Goal: Information Seeking & Learning: Learn about a topic

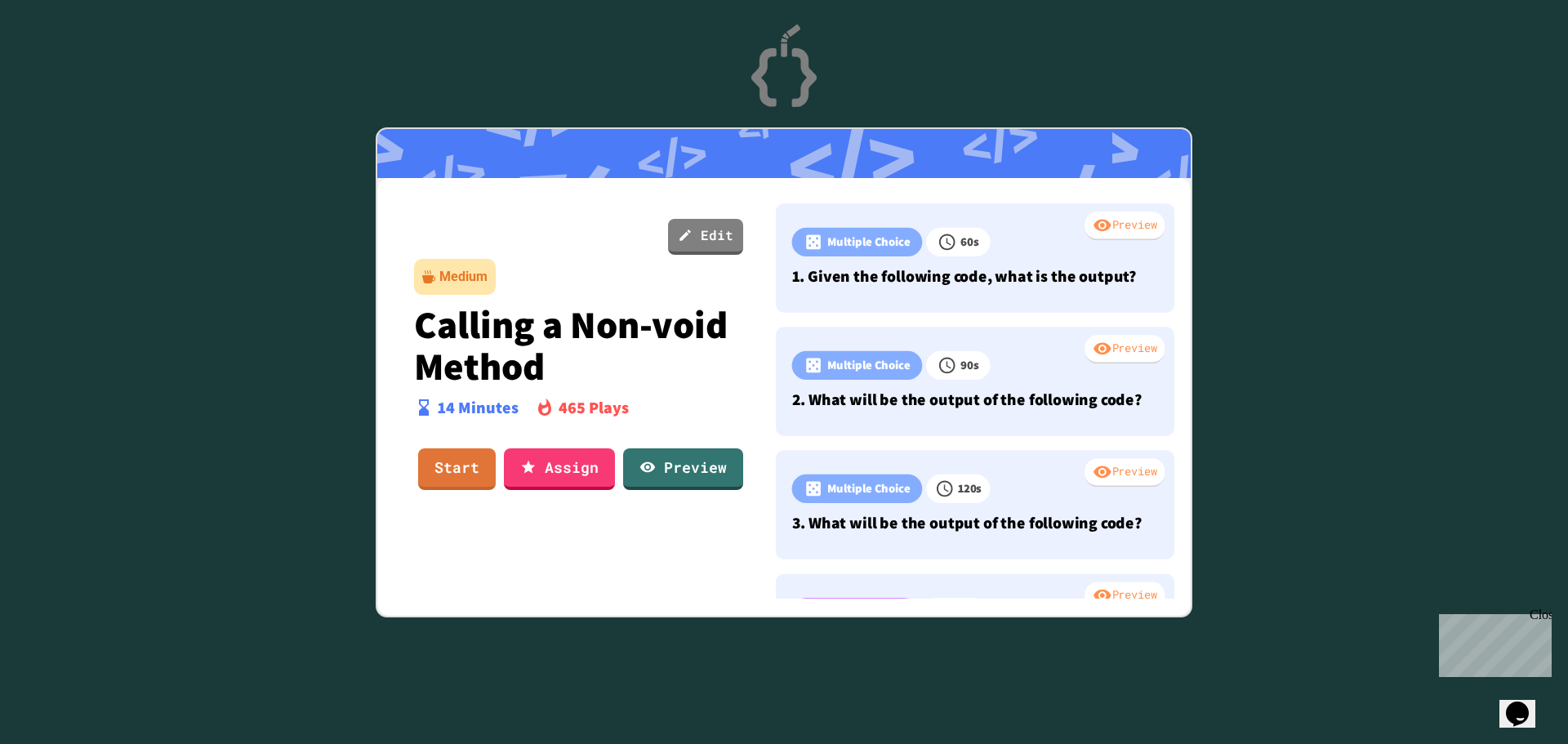
click at [1085, 226] on div "Preview" at bounding box center [1125, 226] width 80 height 30
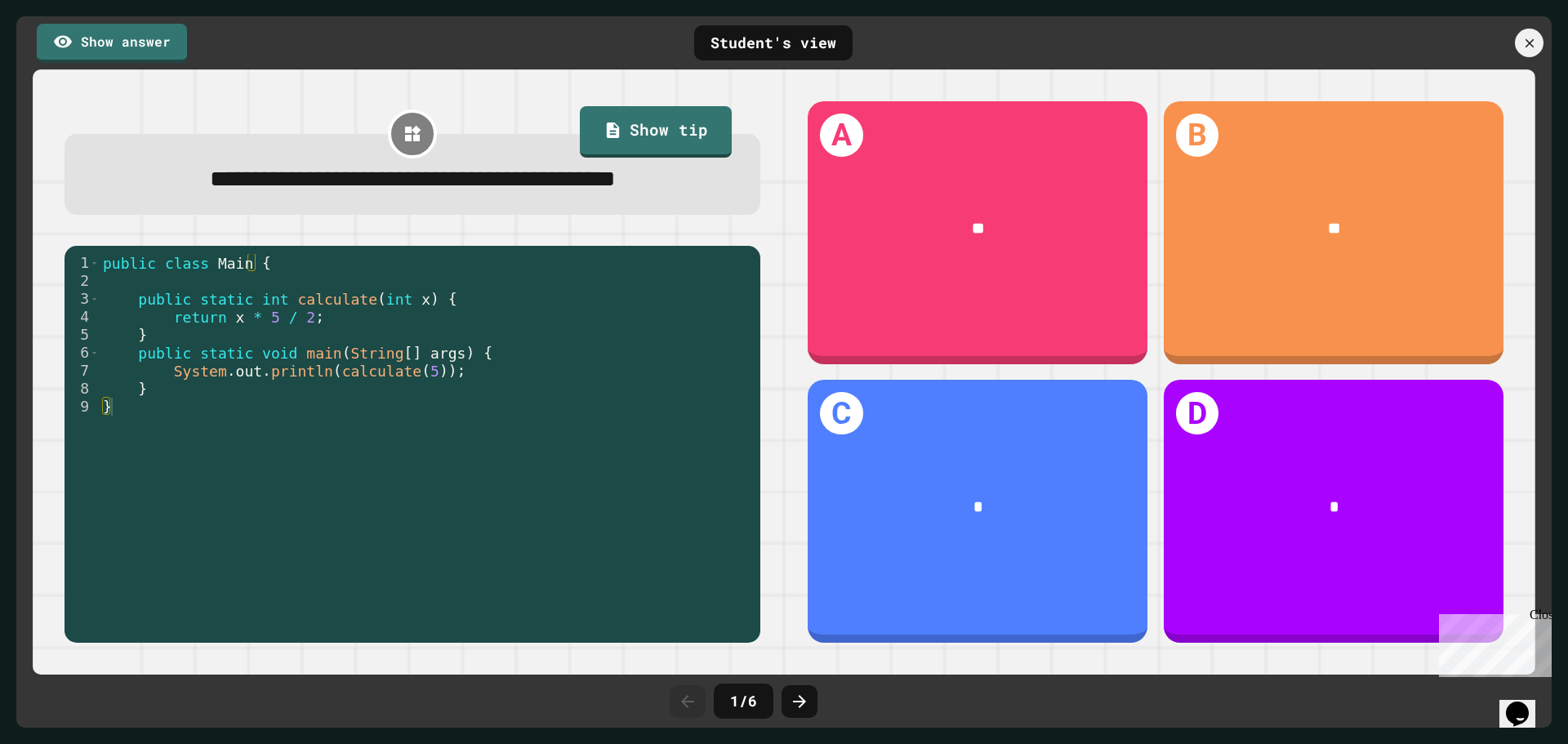
click at [808, 697] on icon at bounding box center [799, 701] width 20 height 20
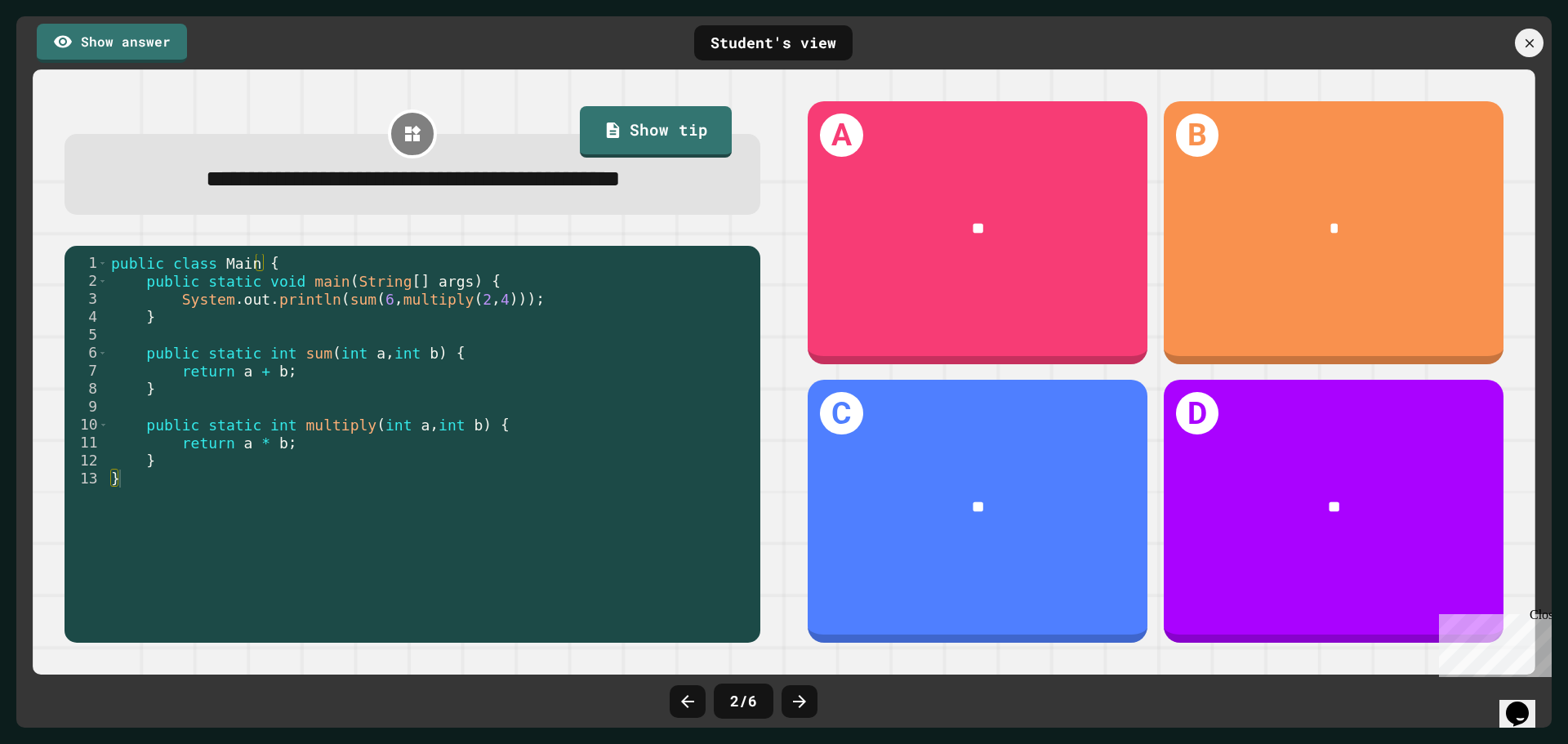
click at [808, 697] on icon at bounding box center [799, 701] width 20 height 20
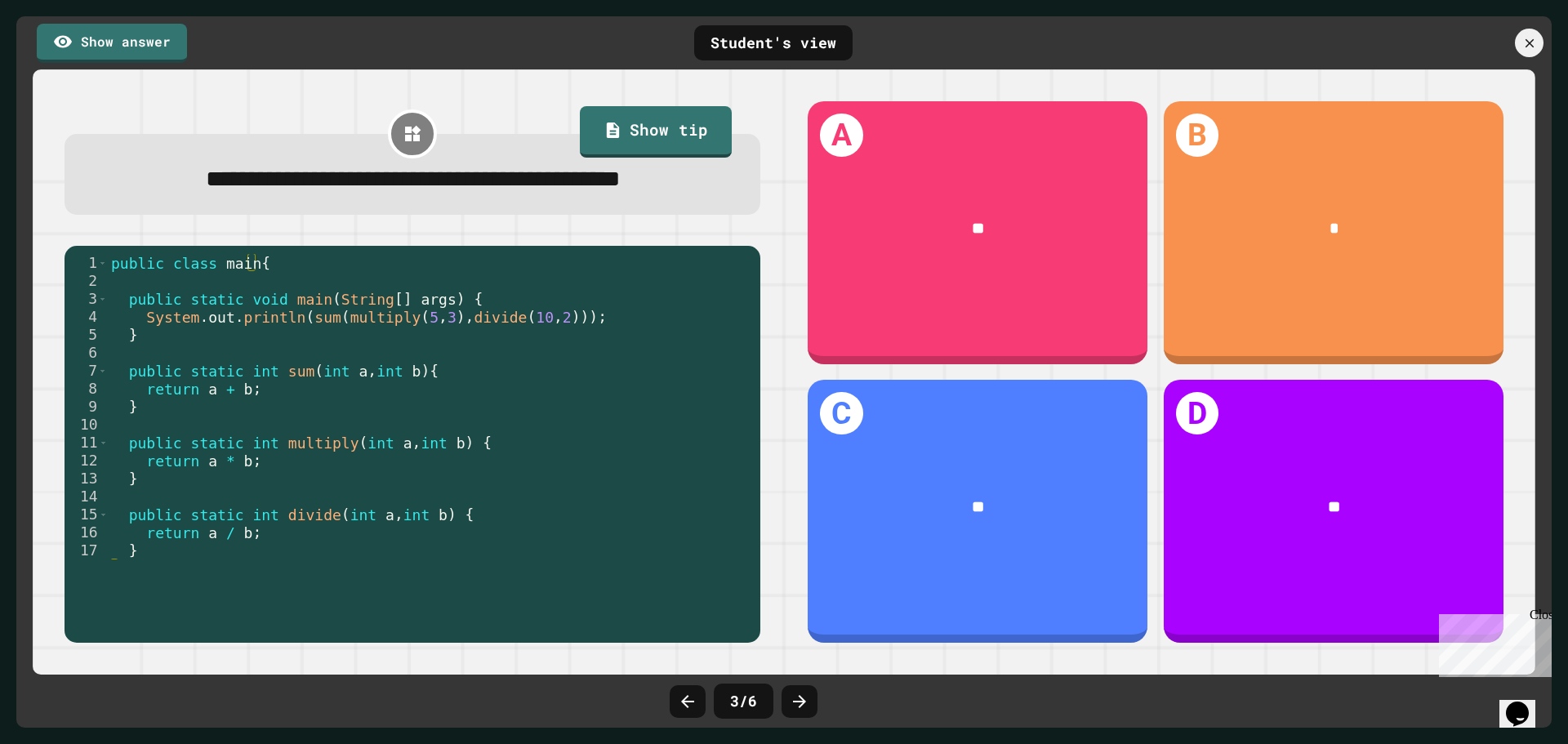
click at [684, 705] on icon at bounding box center [687, 701] width 20 height 20
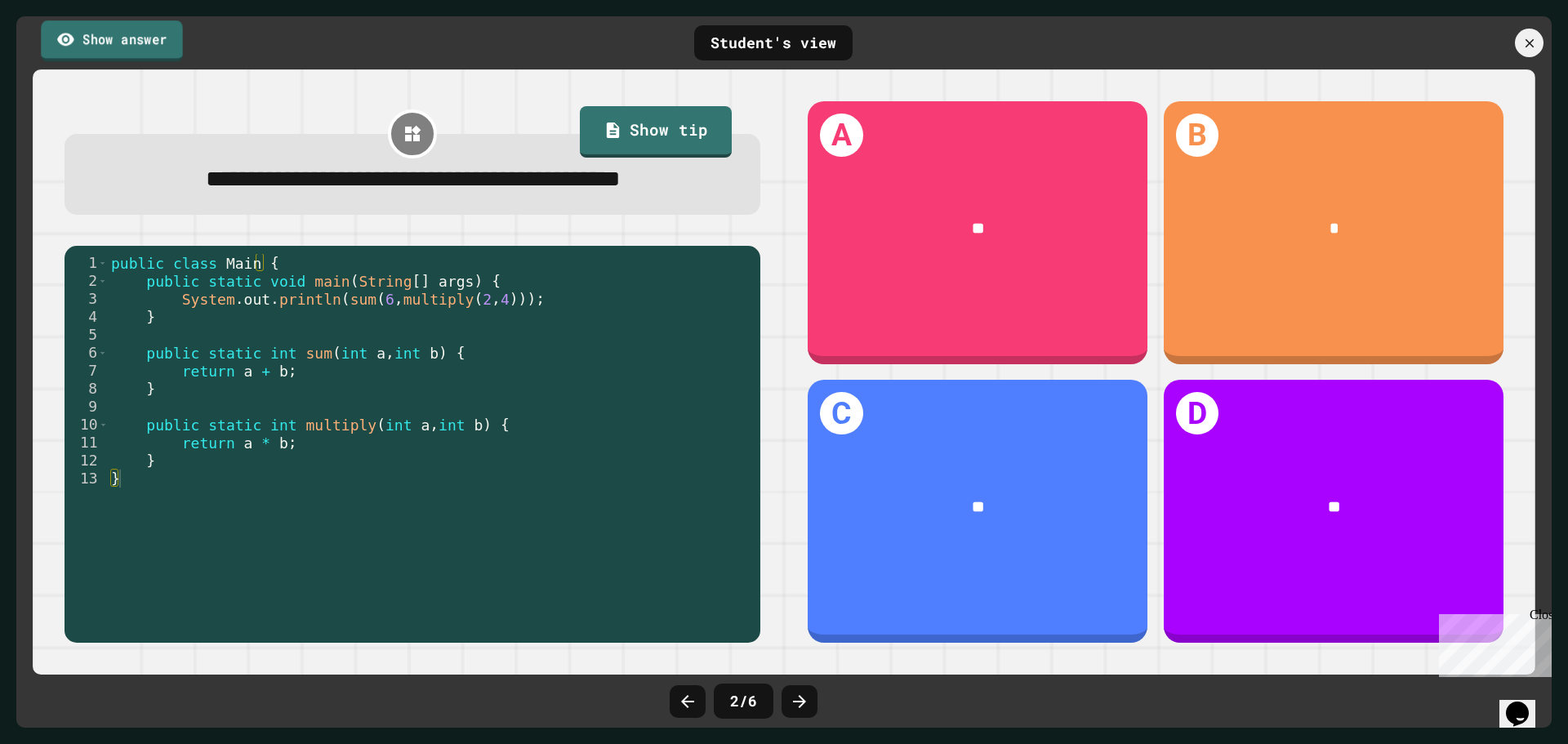
click at [112, 34] on link "Show answer" at bounding box center [112, 41] width 142 height 41
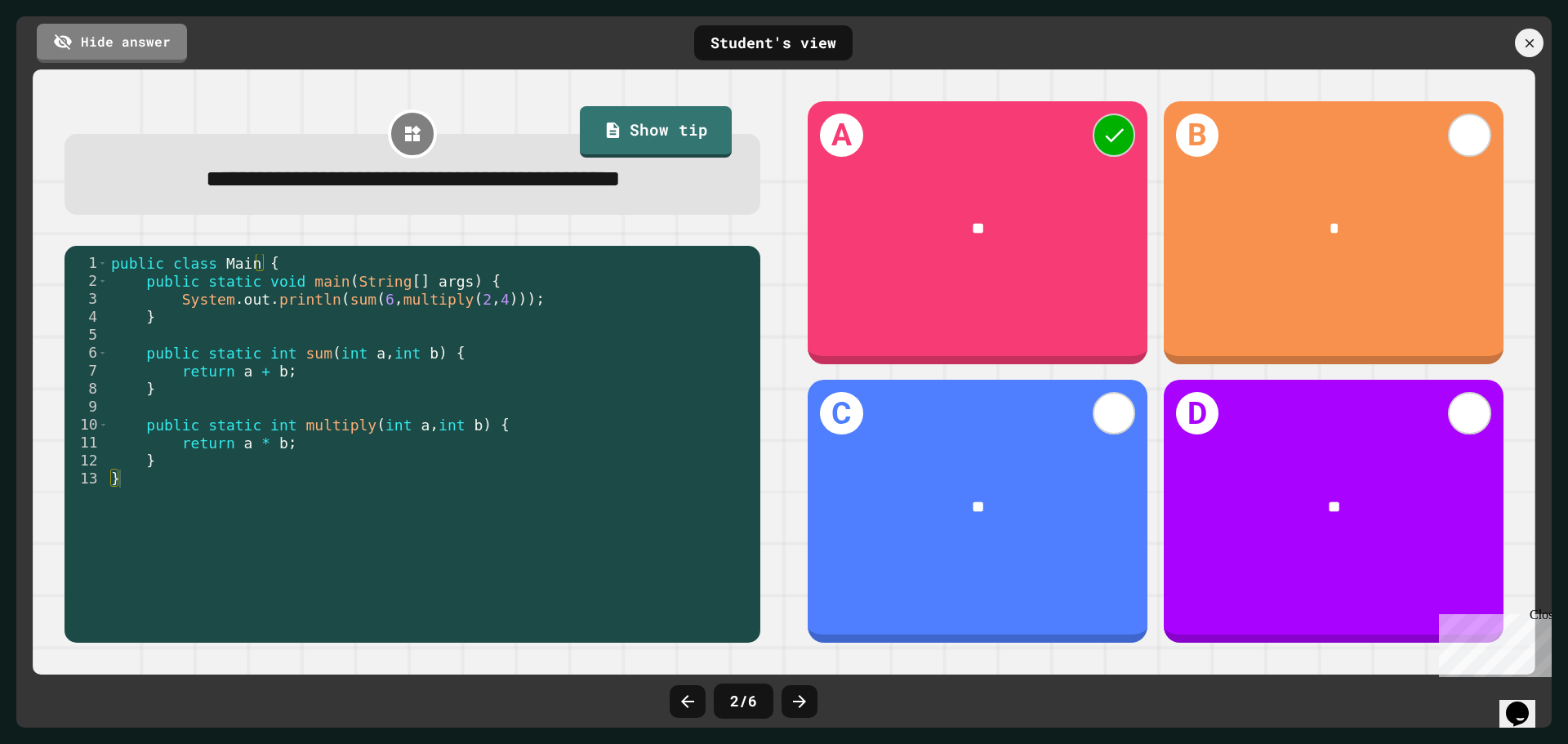
click at [685, 703] on icon at bounding box center [688, 702] width 13 height 13
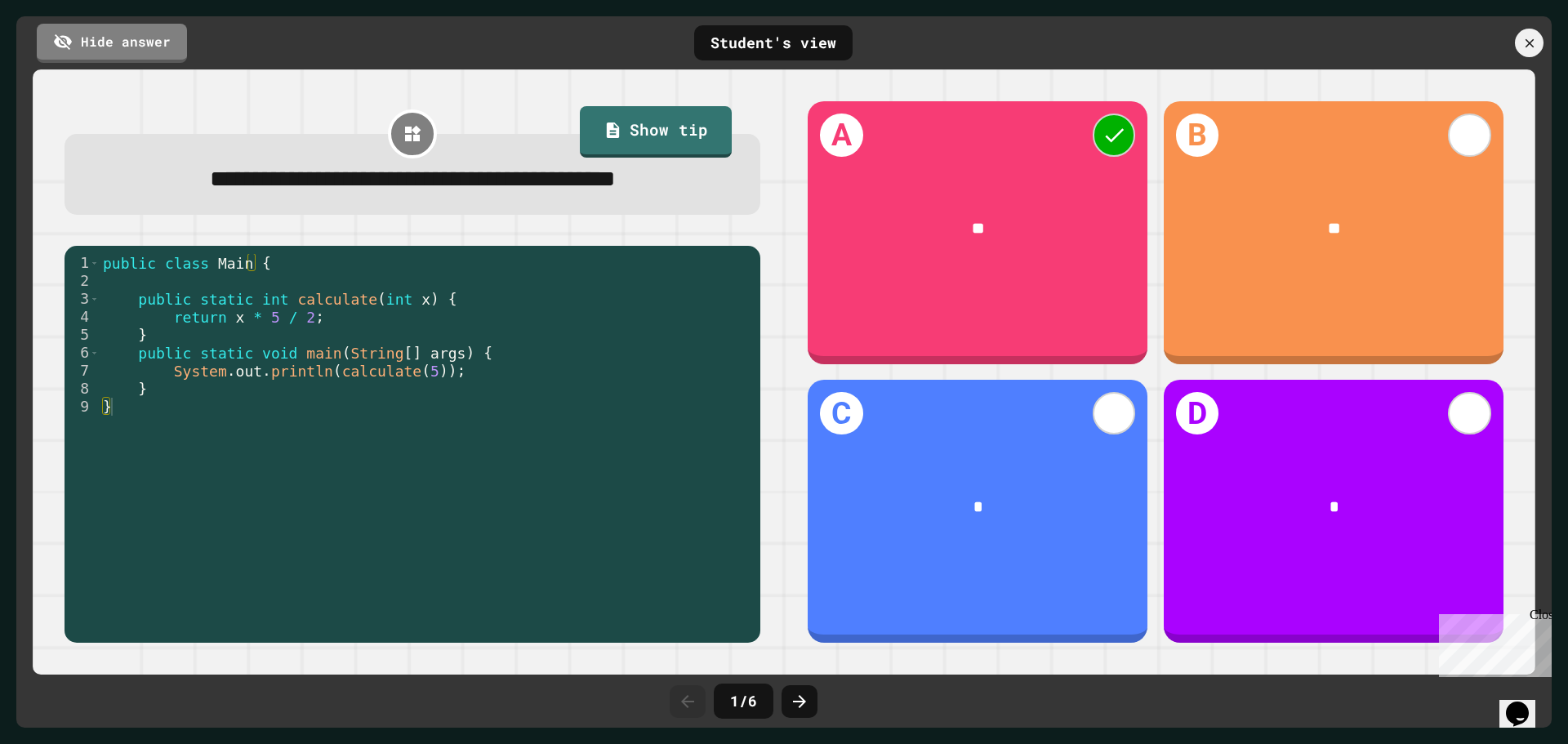
click at [796, 700] on icon at bounding box center [799, 701] width 20 height 20
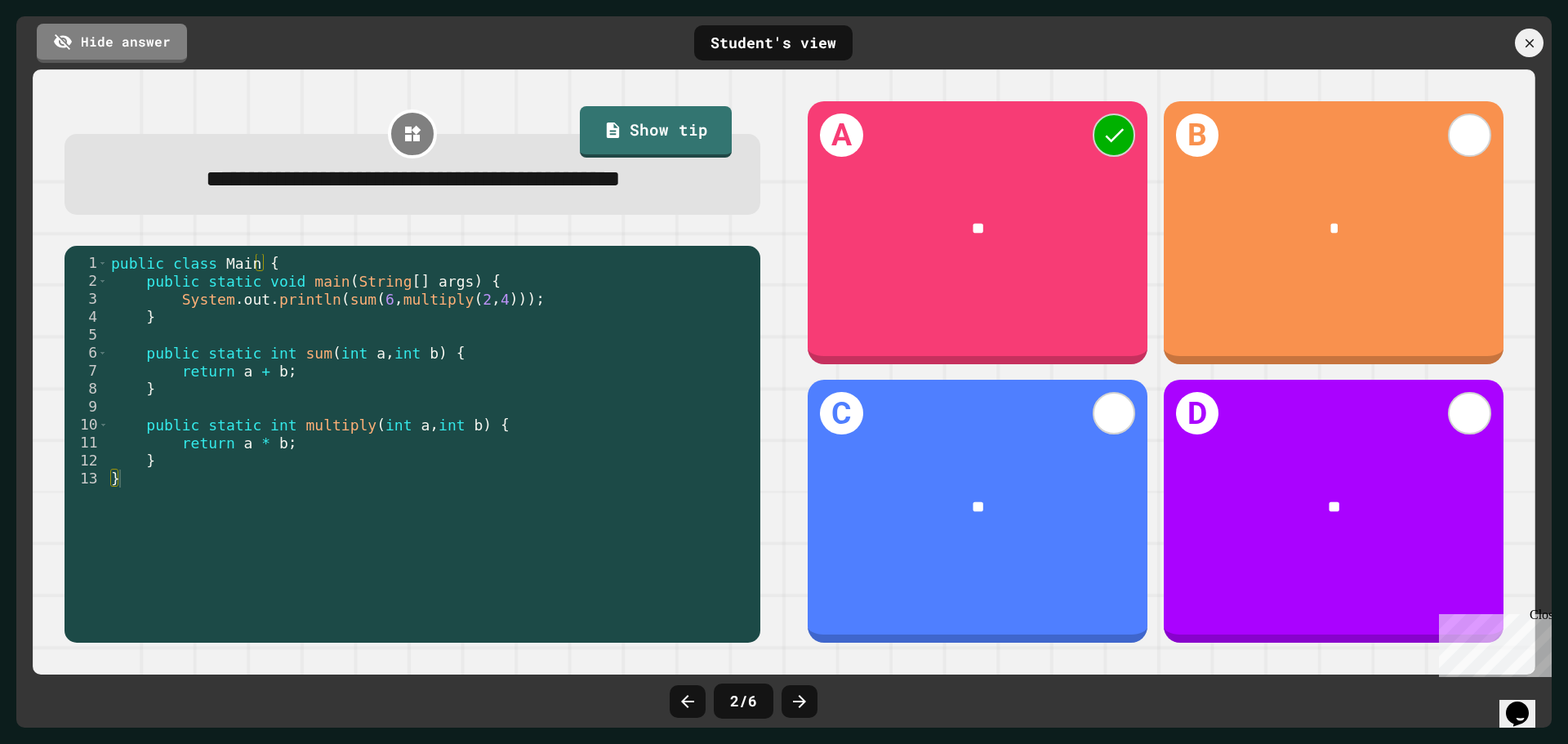
click at [796, 700] on icon at bounding box center [799, 701] width 20 height 20
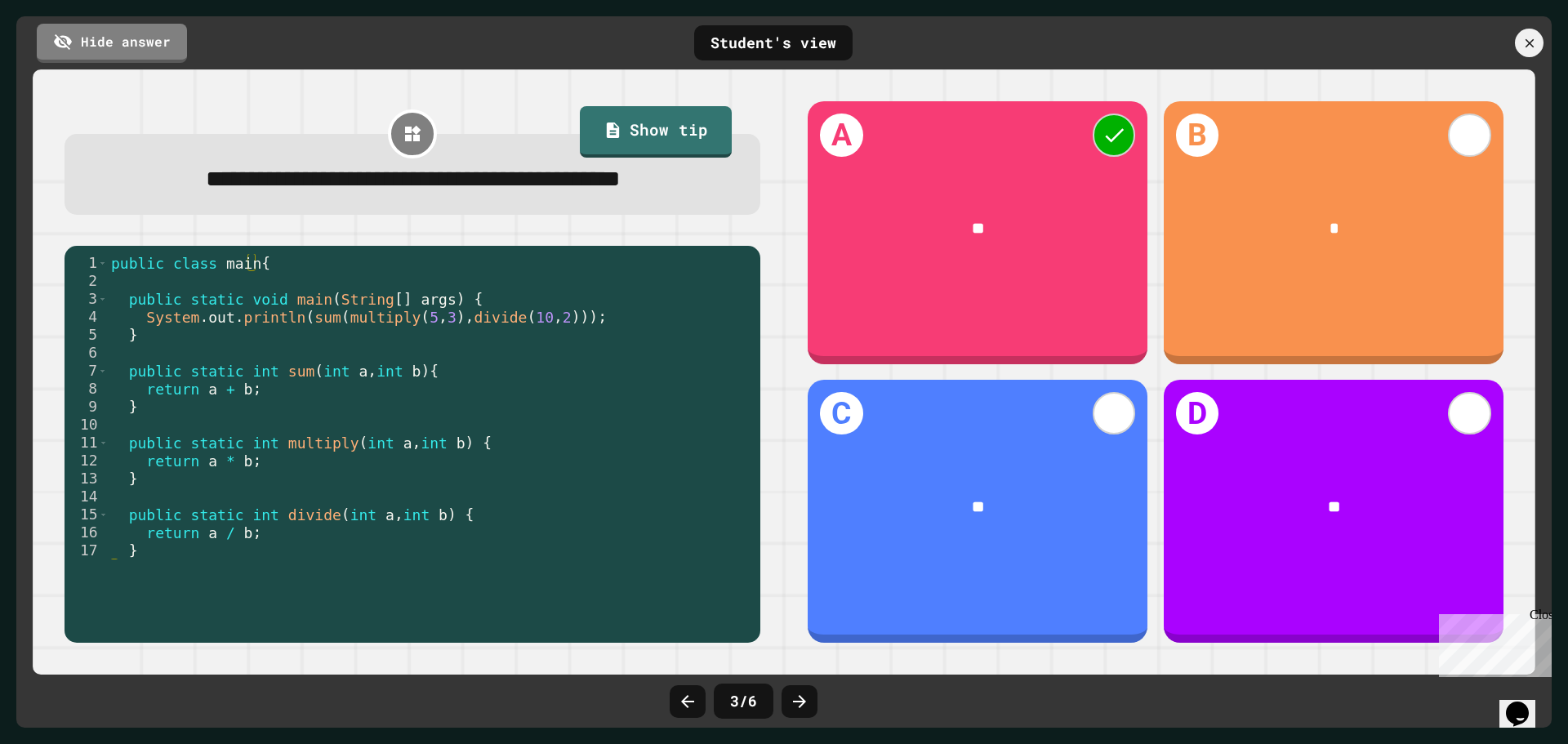
click at [813, 696] on div at bounding box center [800, 701] width 36 height 33
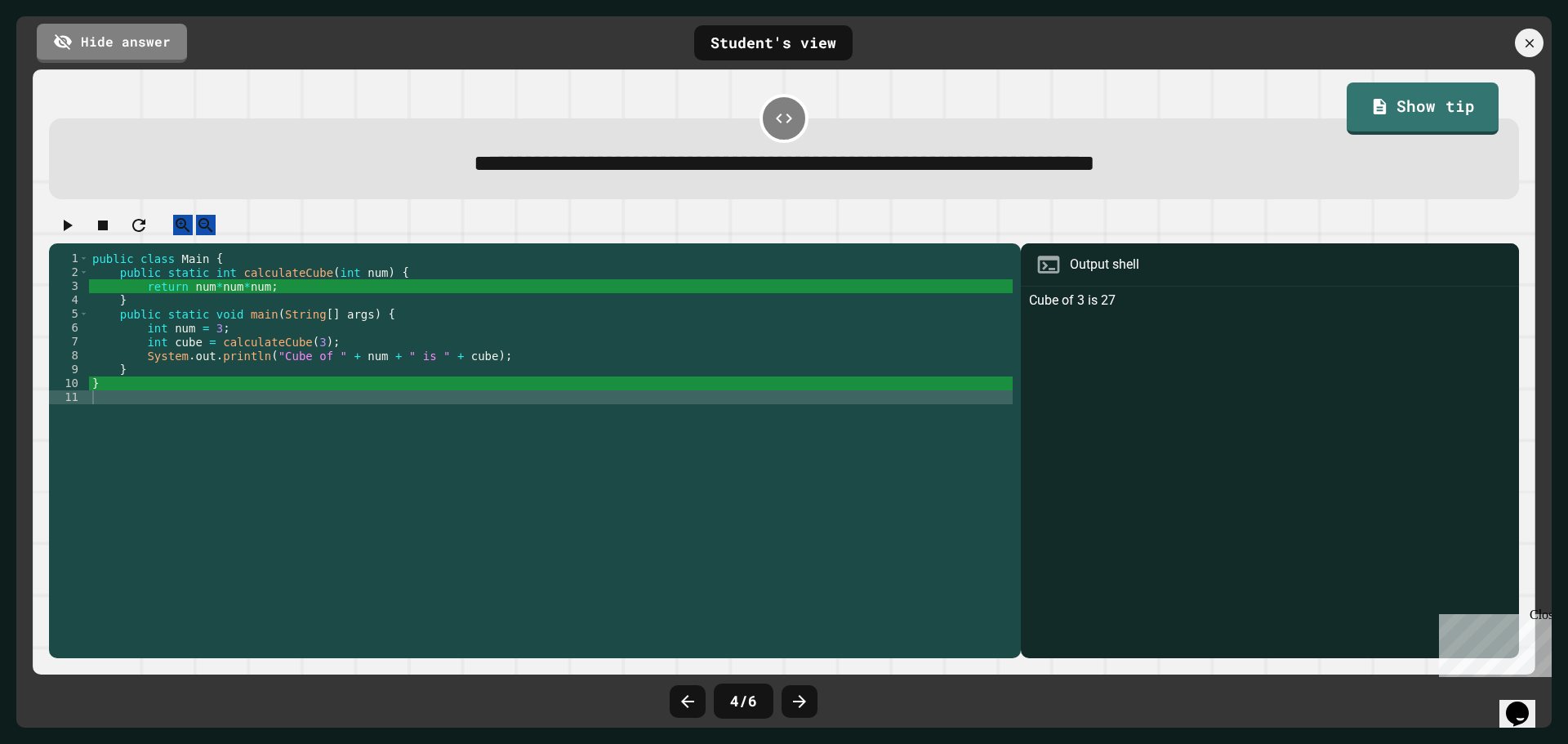
click at [813, 696] on div at bounding box center [800, 701] width 36 height 33
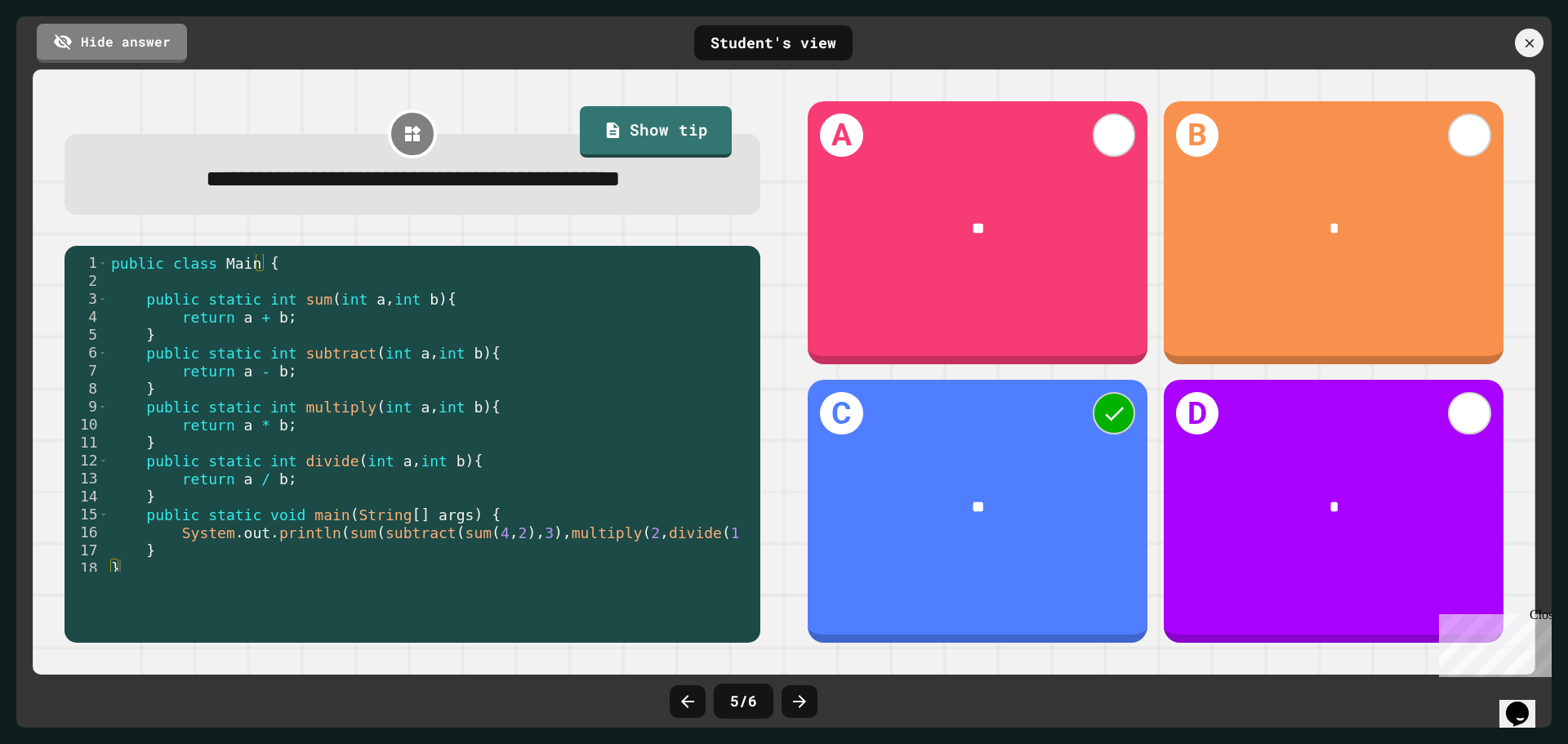
click at [813, 696] on div at bounding box center [800, 701] width 36 height 33
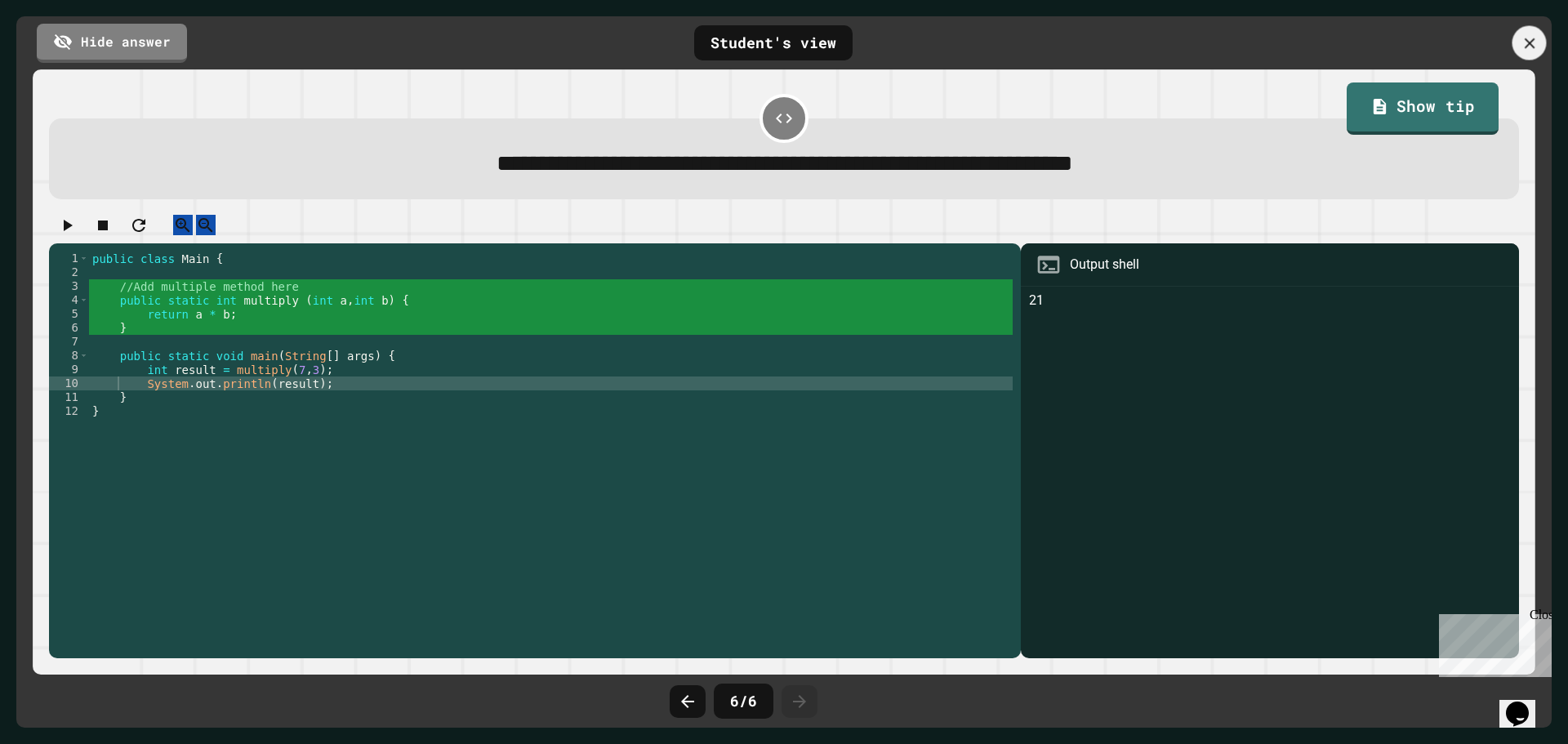
click at [1521, 36] on icon at bounding box center [1530, 43] width 18 height 18
